Goal: Information Seeking & Learning: Check status

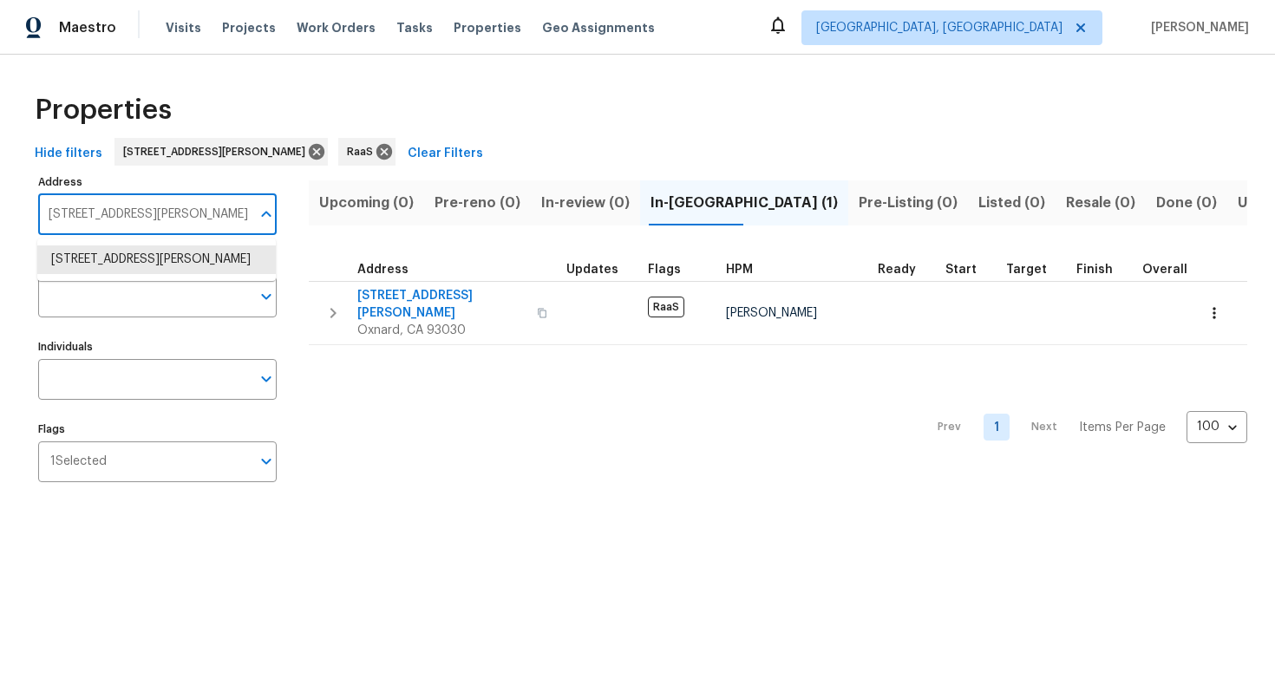
click at [160, 223] on input "[STREET_ADDRESS][PERSON_NAME]" at bounding box center [144, 214] width 212 height 41
type input "[STREET_ADDRESS]"
click at [147, 253] on li "[STREET_ADDRESS]" at bounding box center [156, 259] width 238 height 29
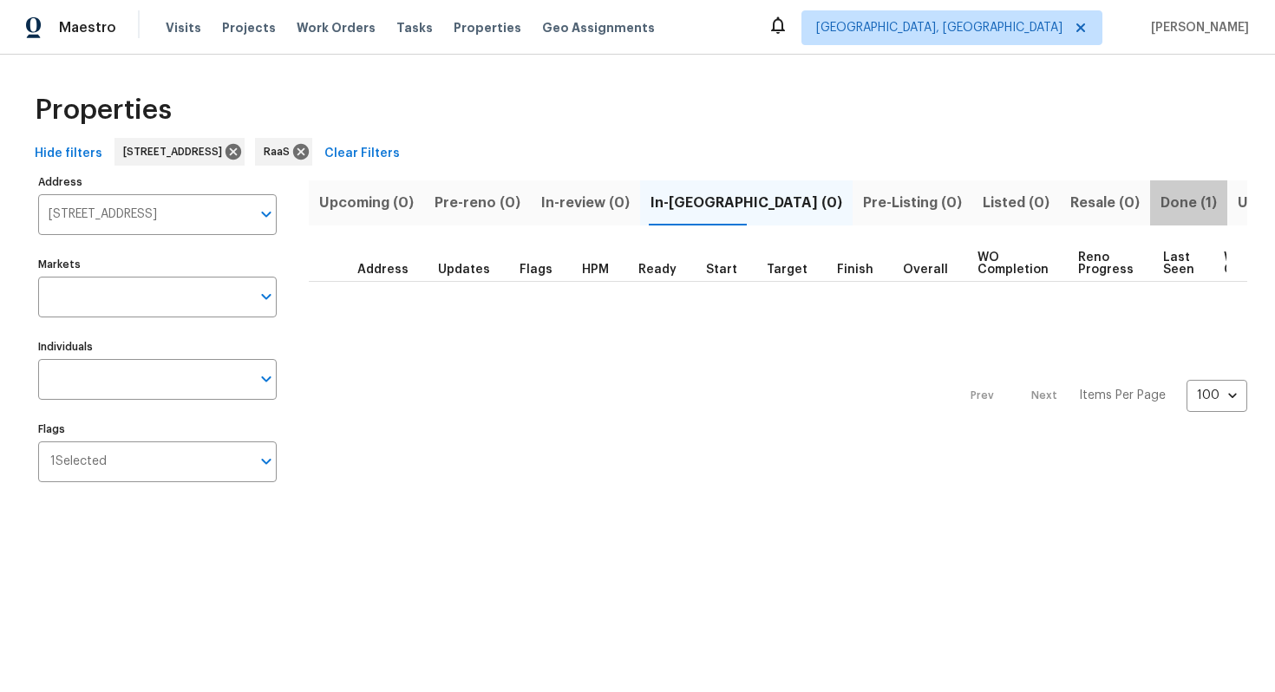
click at [1160, 193] on span "Done (1)" at bounding box center [1188, 203] width 56 height 24
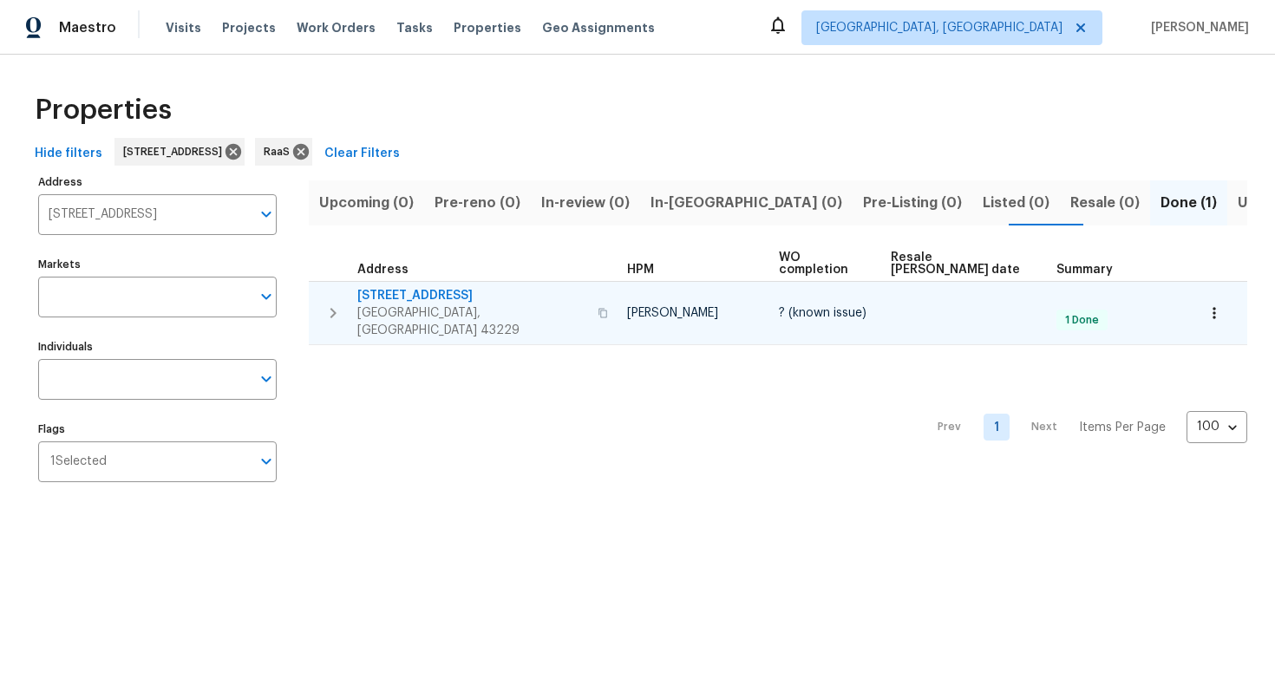
click at [400, 288] on span "[STREET_ADDRESS]" at bounding box center [472, 295] width 230 height 17
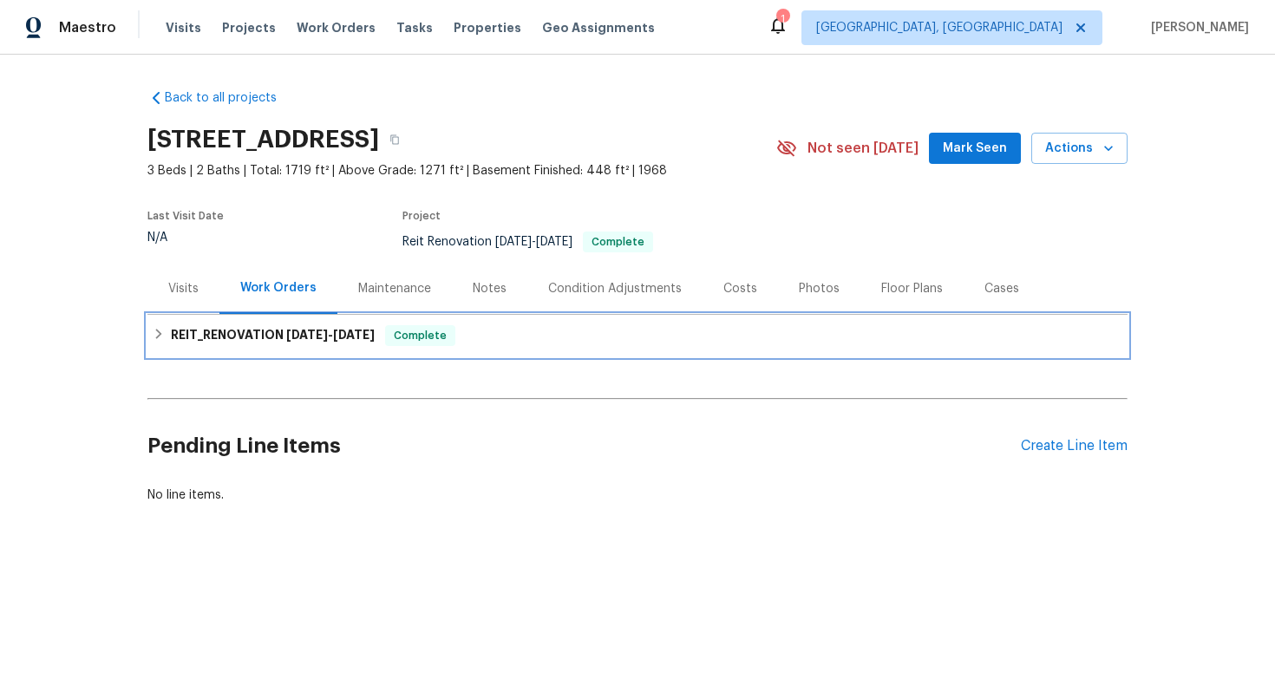
click at [361, 344] on h6 "REIT_RENOVATION 8/12/25 - 8/13/25" at bounding box center [273, 335] width 204 height 21
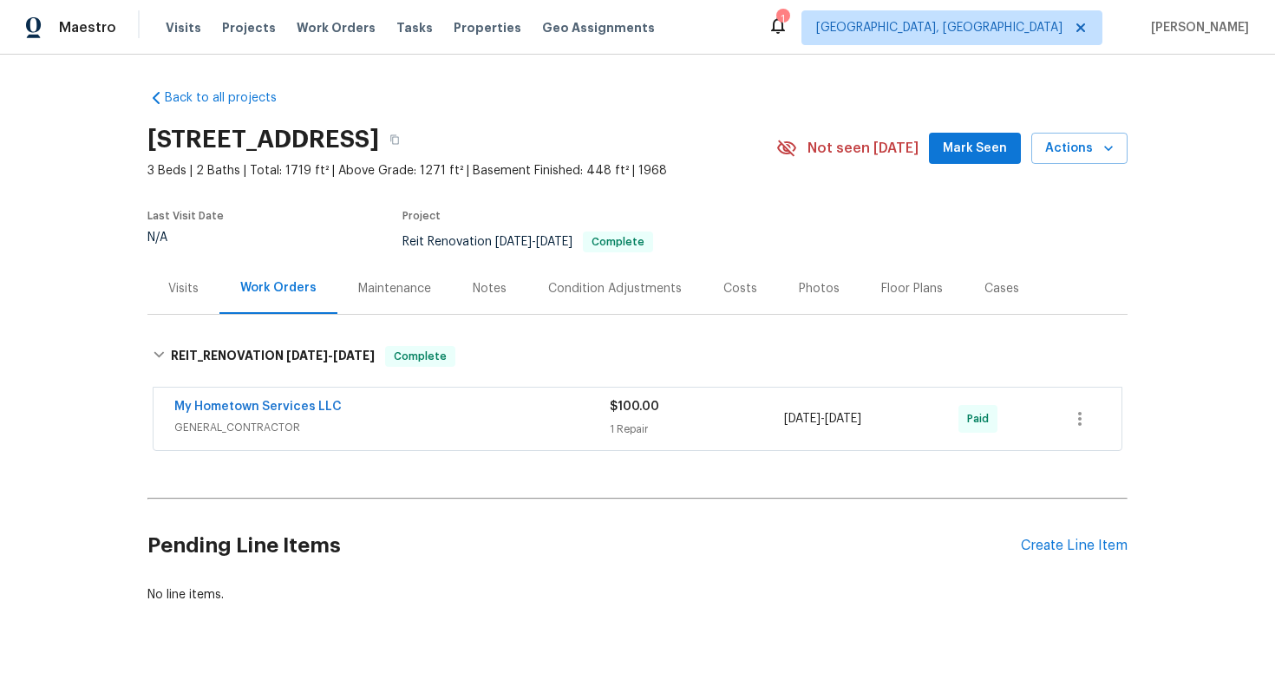
click at [727, 283] on div "Costs" at bounding box center [740, 288] width 34 height 17
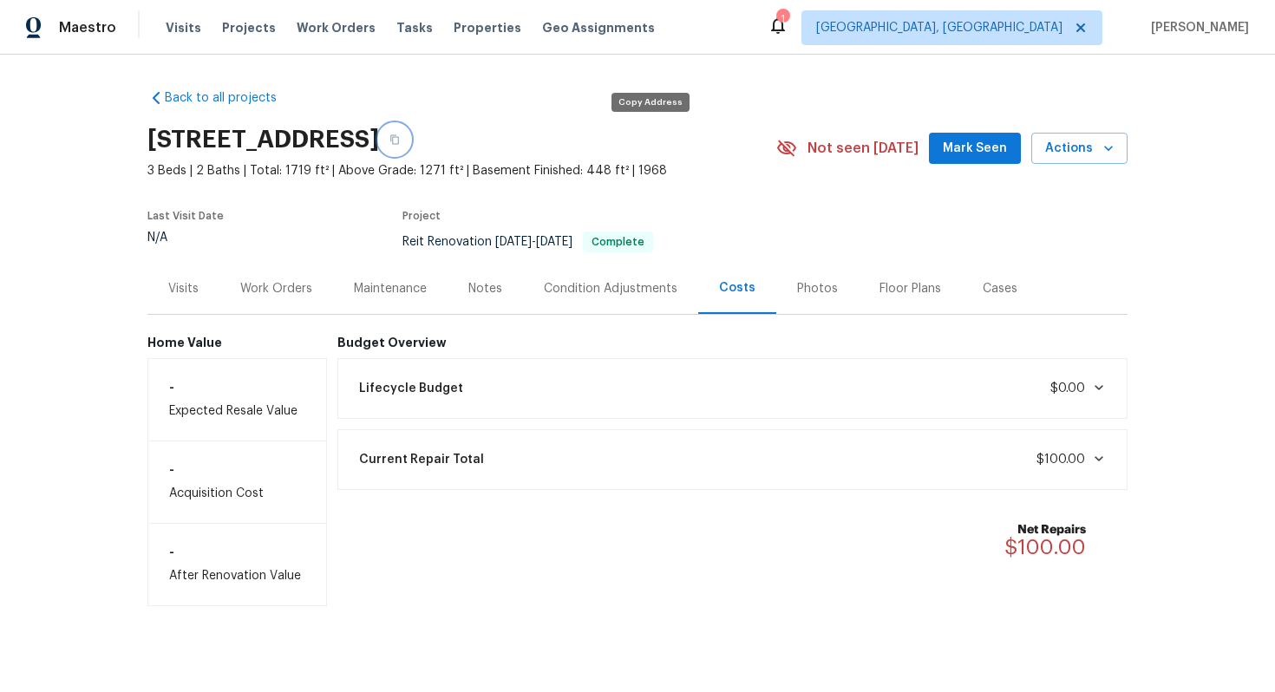
click at [400, 138] on icon "button" at bounding box center [394, 139] width 10 height 10
